Goal: Check status: Check status

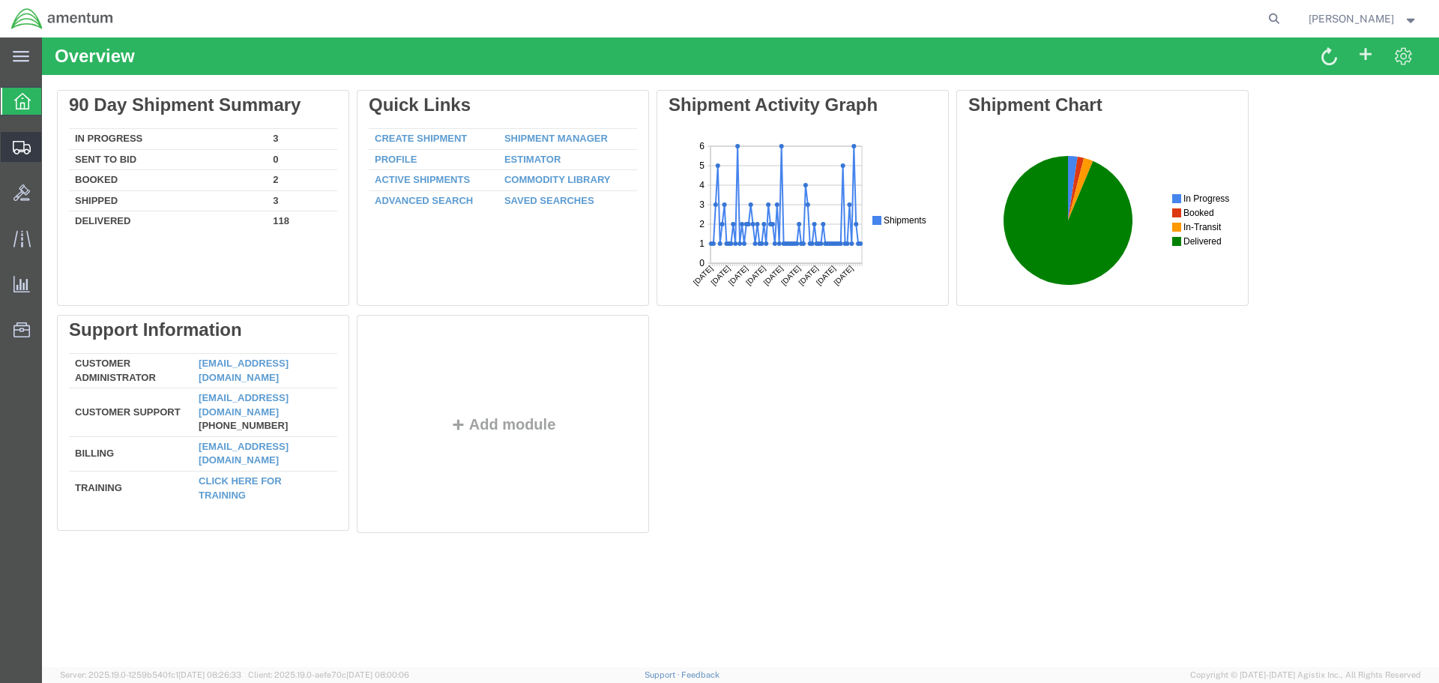
click at [22, 151] on icon at bounding box center [22, 147] width 18 height 13
click at [0, 0] on span "Shipment Manager" at bounding box center [0, 0] width 0 height 0
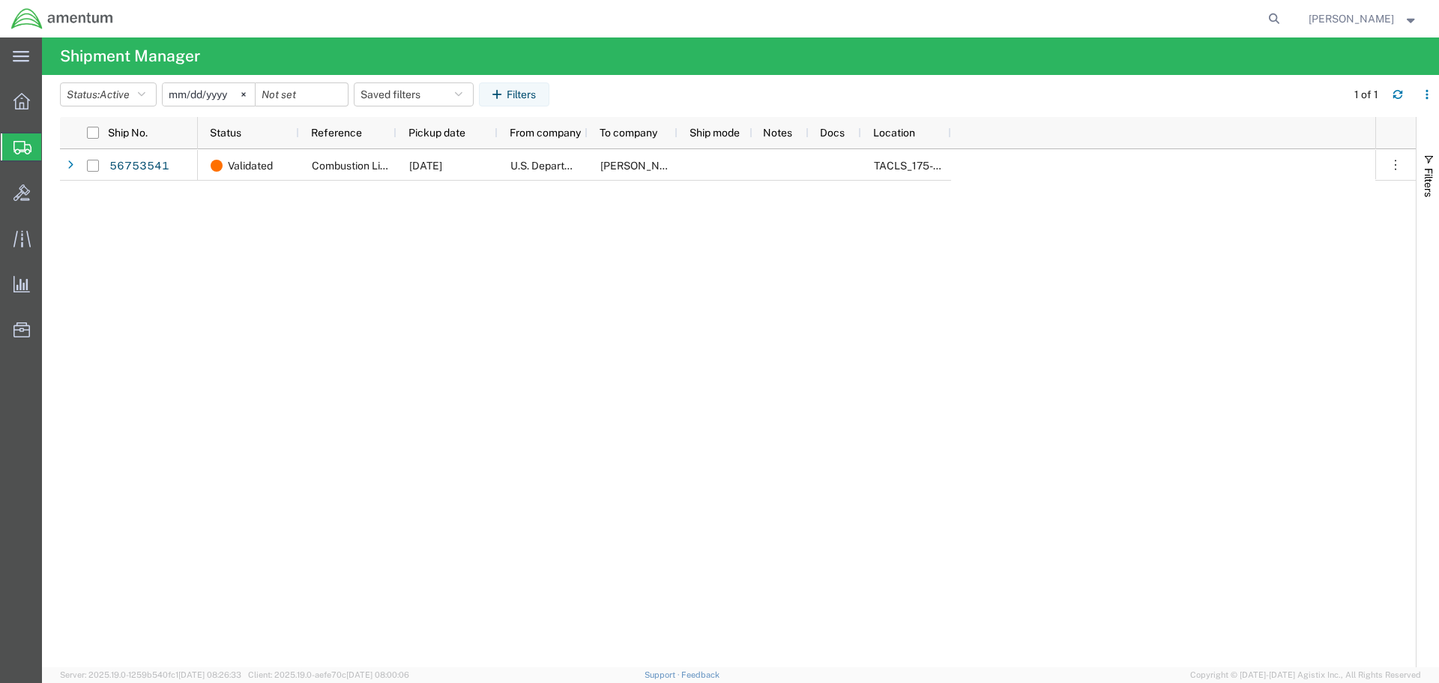
click at [220, 234] on div "Validated Combustion Liner [DATE] U.S. Department of Defense [PERSON_NAME] & [P…" at bounding box center [786, 408] width 1177 height 518
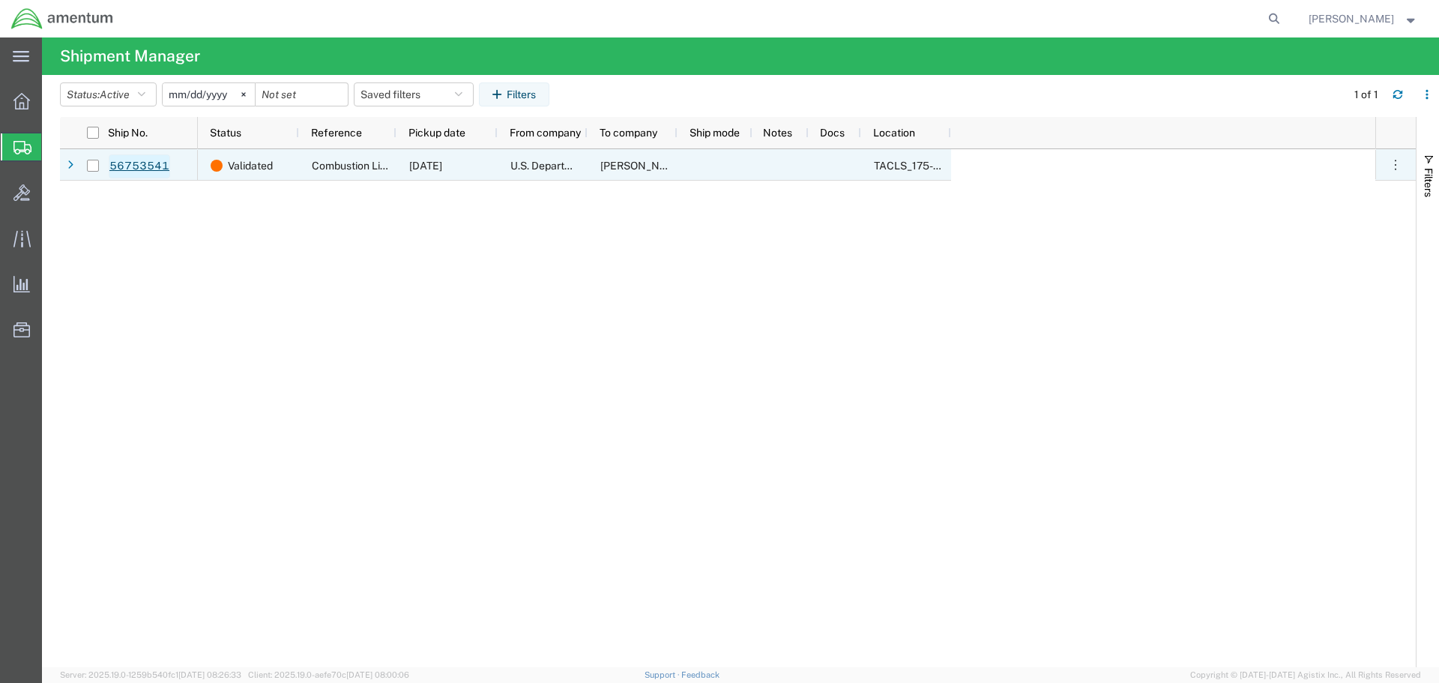
click at [154, 170] on link "56753541" at bounding box center [139, 166] width 61 height 24
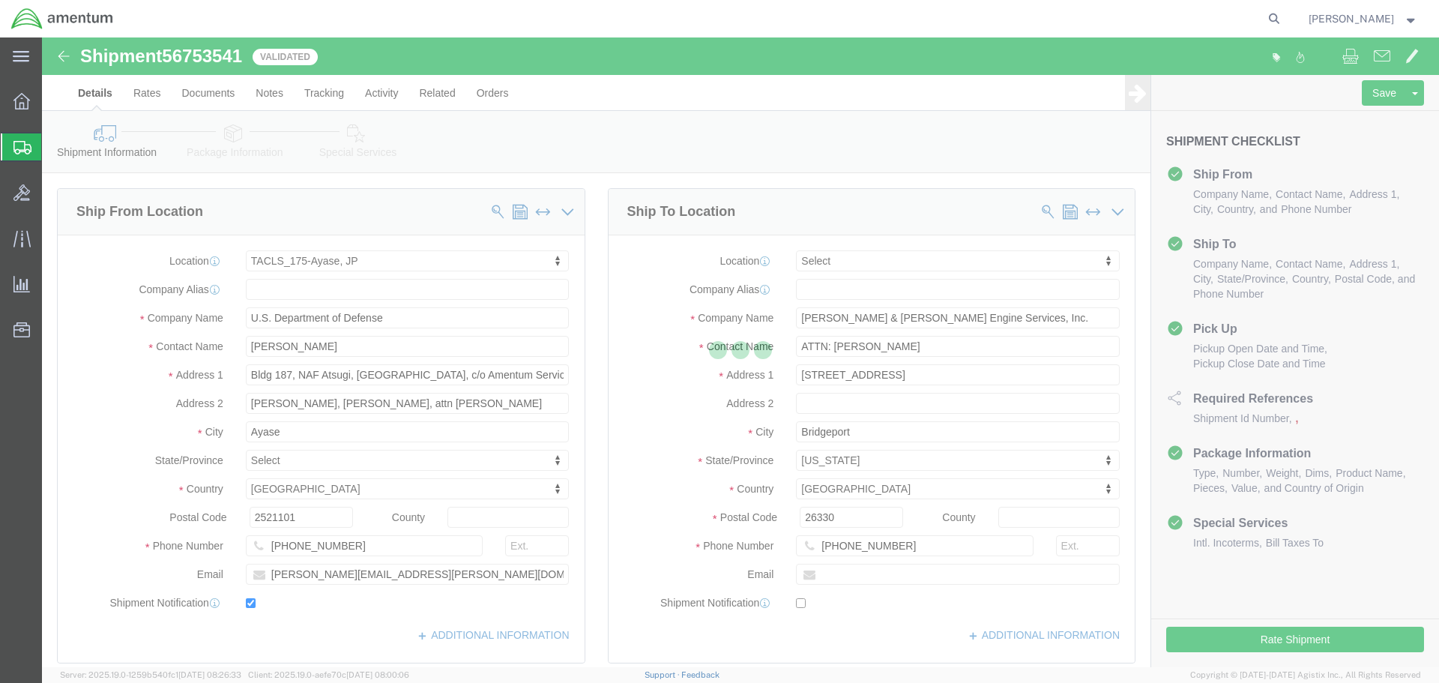
select select "60371"
select select
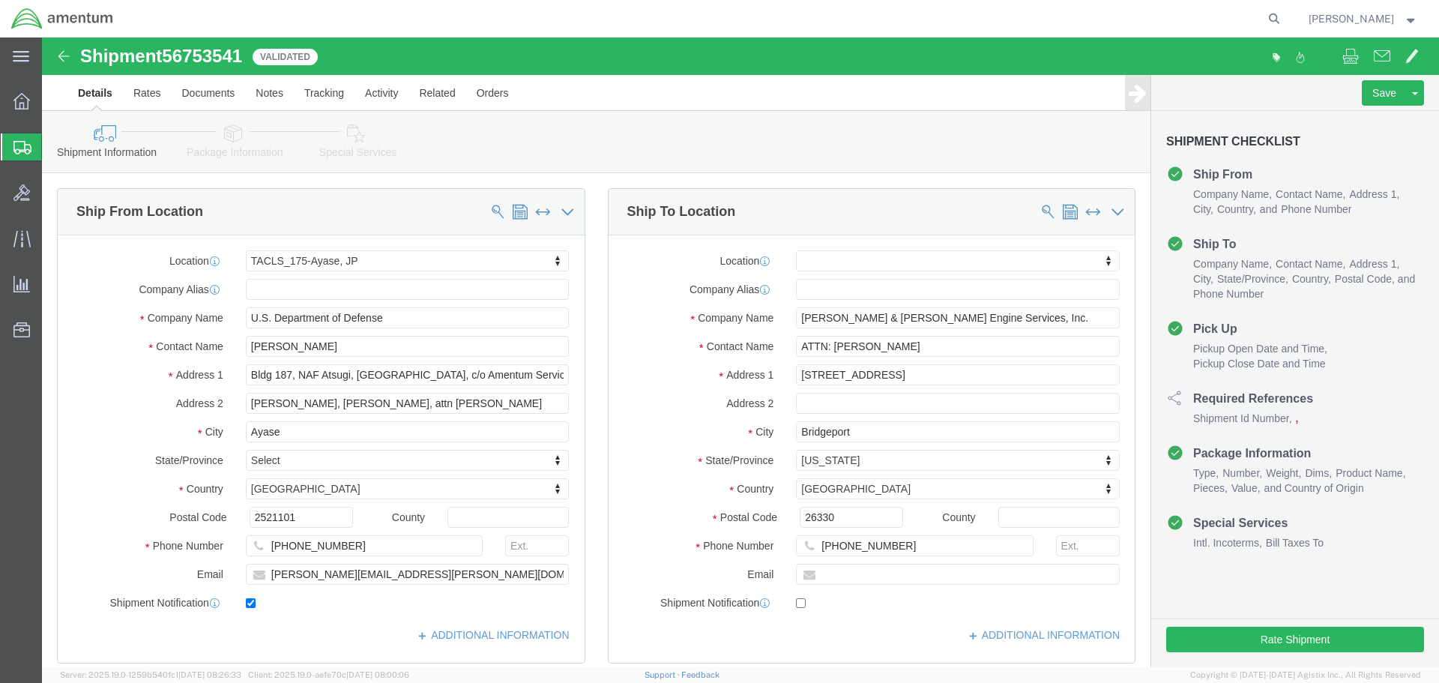
click icon
